Goal: Register for event/course

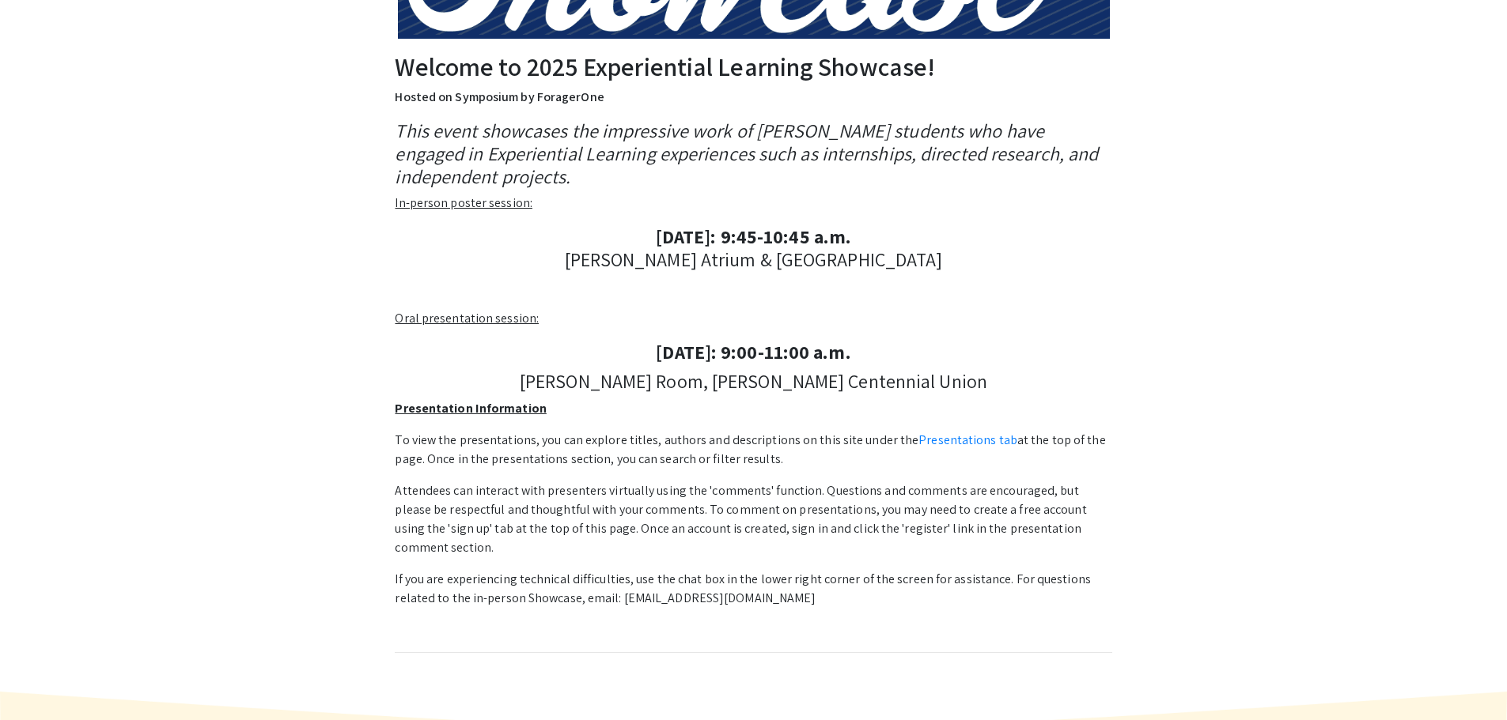
scroll to position [451, 0]
